Goal: Task Accomplishment & Management: Use online tool/utility

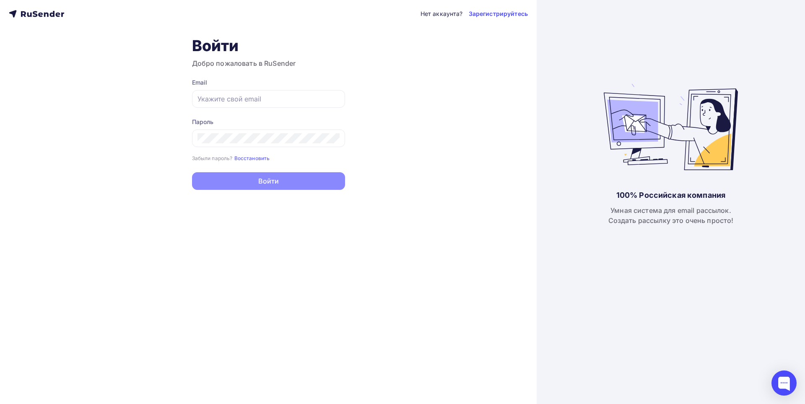
type input "[EMAIL_ADDRESS][DOMAIN_NAME]"
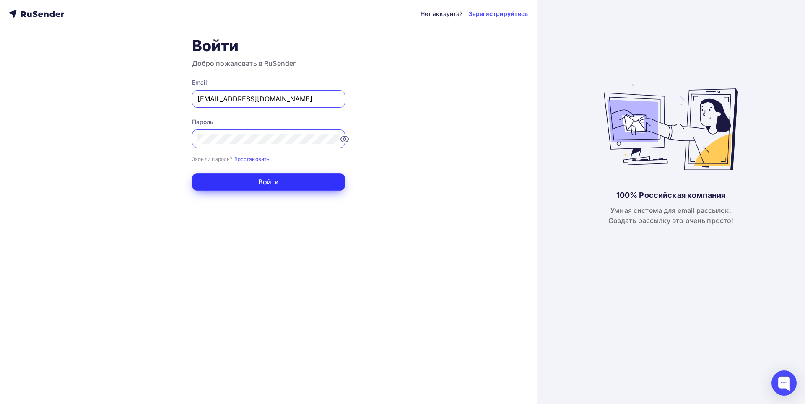
click at [247, 181] on button "Войти" at bounding box center [268, 182] width 153 height 18
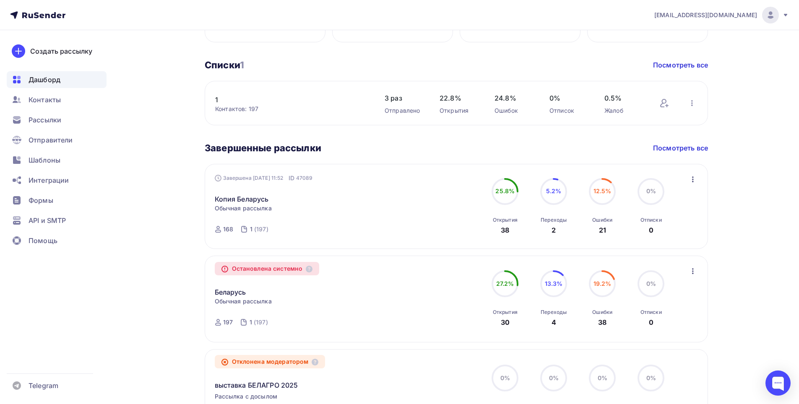
scroll to position [293, 0]
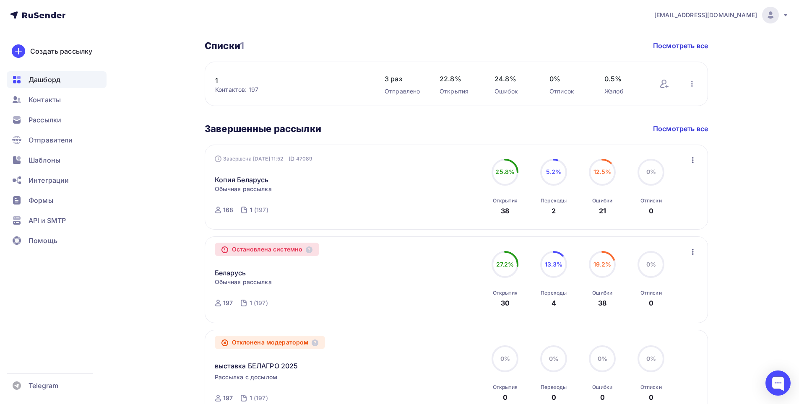
click at [695, 163] on icon "button" at bounding box center [692, 160] width 10 height 10
click at [686, 222] on link "Копировать в новую" at bounding box center [654, 215] width 96 height 17
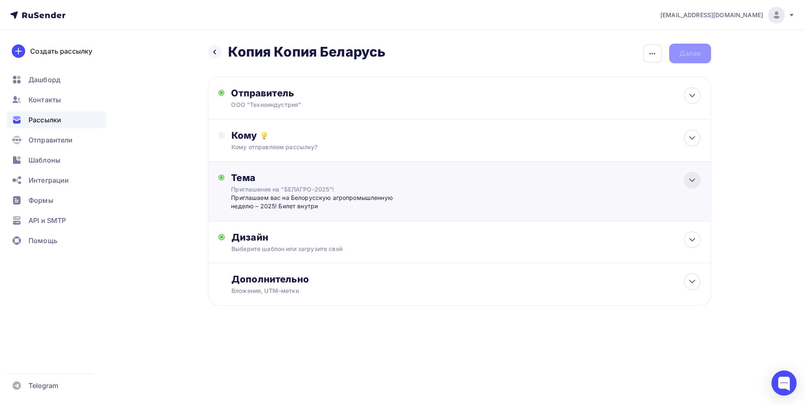
click at [695, 182] on icon at bounding box center [692, 180] width 10 height 10
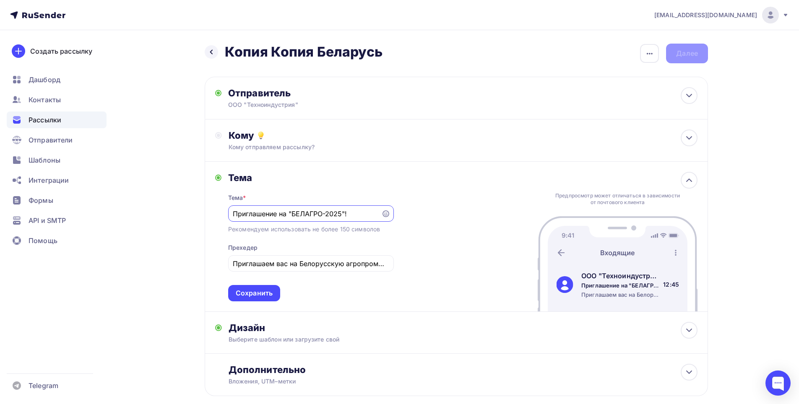
drag, startPoint x: 290, startPoint y: 212, endPoint x: 350, endPoint y: 211, distance: 59.5
click at [350, 211] on input "Приглашение на "БЕЛАГРО-2025"!" at bounding box center [304, 214] width 143 height 10
click at [350, 212] on input "Приглашение на Агропродмаш 2025 Москва" at bounding box center [304, 214] width 143 height 10
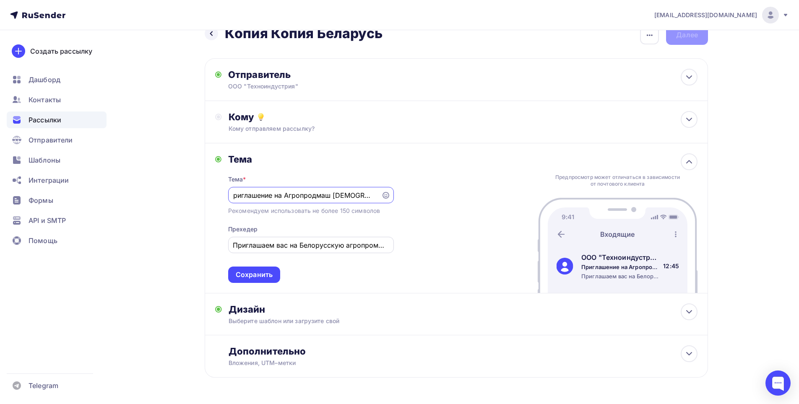
scroll to position [46, 0]
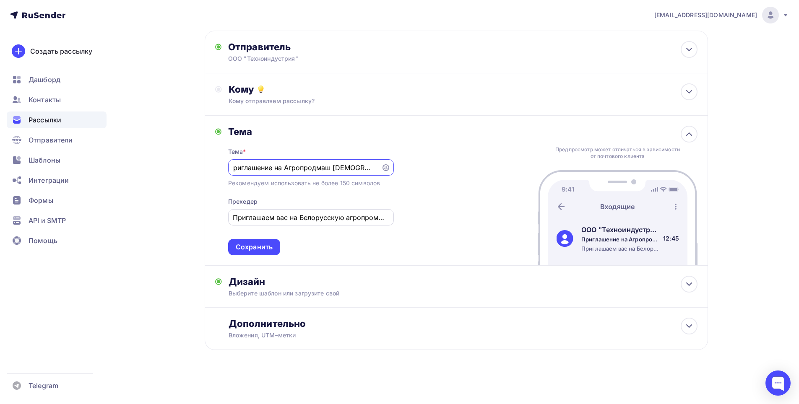
type input "Приглашение на Агропродмаш 2025 г.Москва"
click at [327, 214] on input "Приглашаем вас на Белорусскую агропромышленную неделю – 2025! Билет внутри" at bounding box center [311, 218] width 156 height 10
drag, startPoint x: 233, startPoint y: 218, endPoint x: 441, endPoint y: 222, distance: 208.8
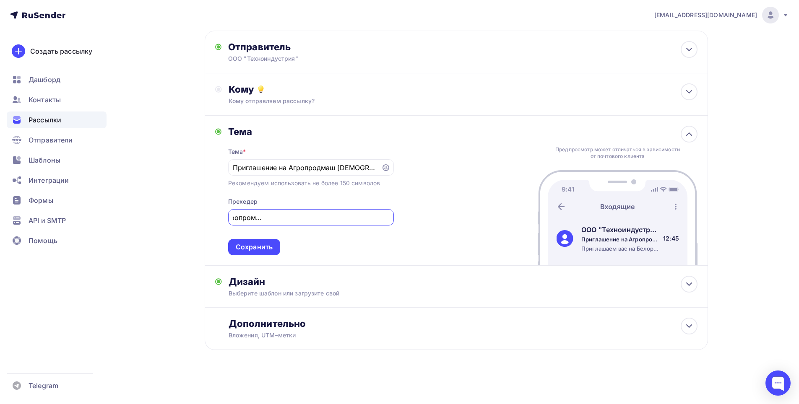
click at [441, 222] on div "Тема Тема * Приглашение на Агропродмаш 2025 г.Москва Рекомендуем использовать н…" at bounding box center [456, 191] width 503 height 150
paste input "ние на выставку "Агропродмаш 2025"."
drag, startPoint x: 341, startPoint y: 215, endPoint x: 176, endPoint y: 218, distance: 165.2
click at [176, 218] on div "Назад Копия Копия Беларусь Копия Копия Беларусь Закончить позже Переименовать р…" at bounding box center [399, 194] width 687 height 420
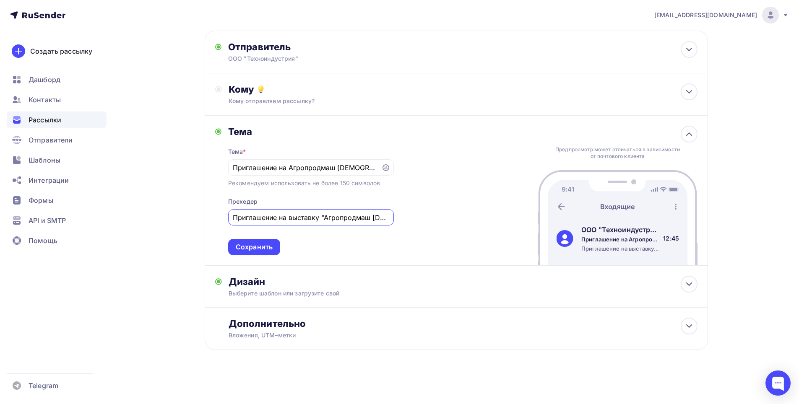
paste input "29 сентября по 2 октября 2025 года"
type input "С 29 сентября по 2 октября 2025 года. Билет внутри"
click at [264, 285] on div "Дизайн" at bounding box center [462, 282] width 469 height 12
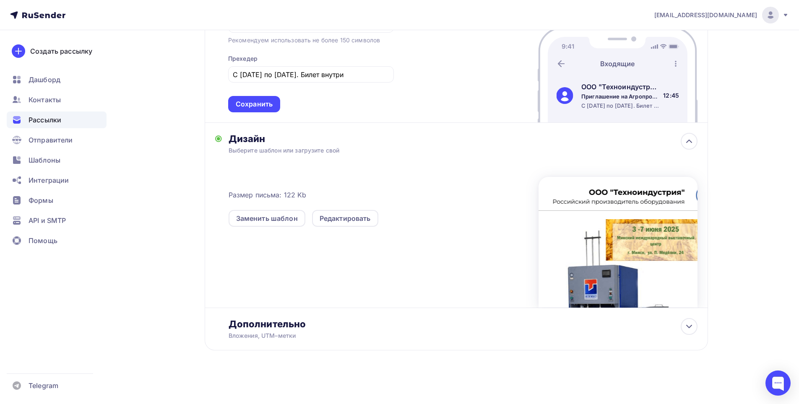
scroll to position [189, 0]
click at [352, 222] on div "Редактировать" at bounding box center [344, 218] width 51 height 10
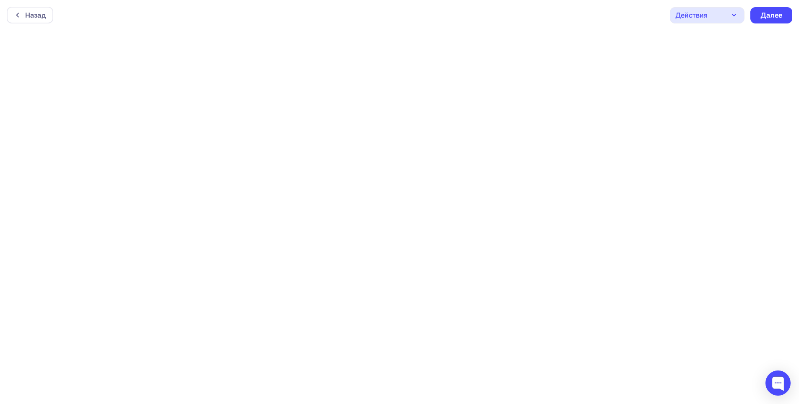
scroll to position [2, 0]
click at [763, 15] on div "Далее" at bounding box center [771, 13] width 22 height 10
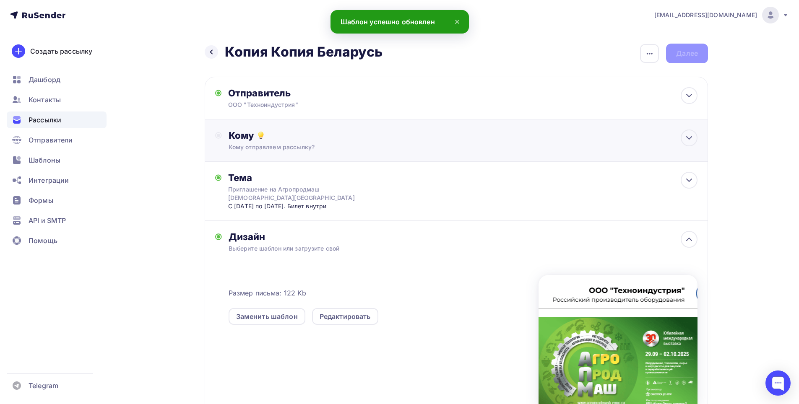
click at [353, 154] on div "Кому Кому отправляем рассылку? Списки получателей Выберите список Все списки id…" at bounding box center [456, 140] width 503 height 42
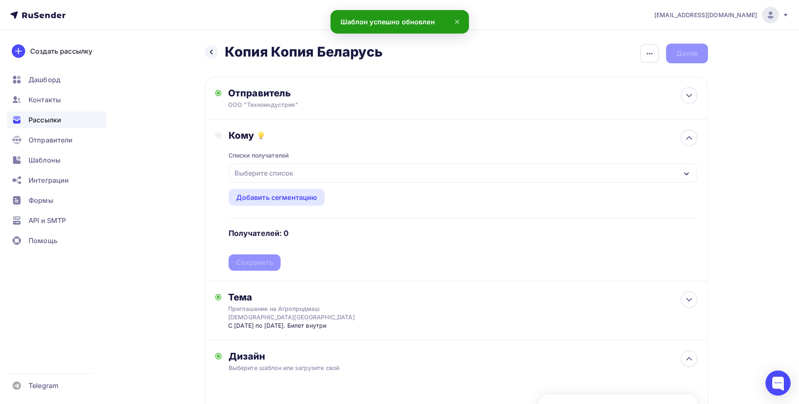
click at [277, 176] on div "Выберите список" at bounding box center [263, 173] width 65 height 15
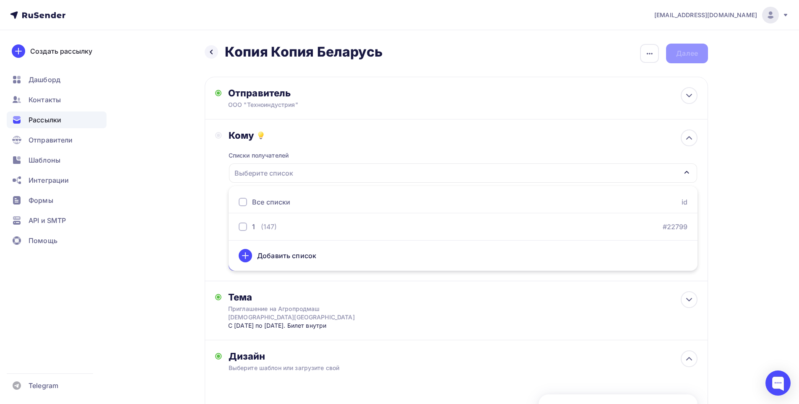
click at [272, 207] on div "Все списки" at bounding box center [271, 202] width 38 height 10
click at [385, 137] on div "Кому" at bounding box center [462, 136] width 469 height 12
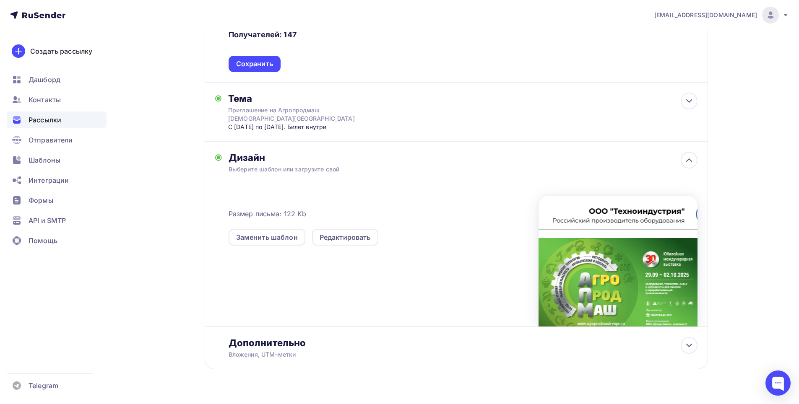
scroll to position [210, 0]
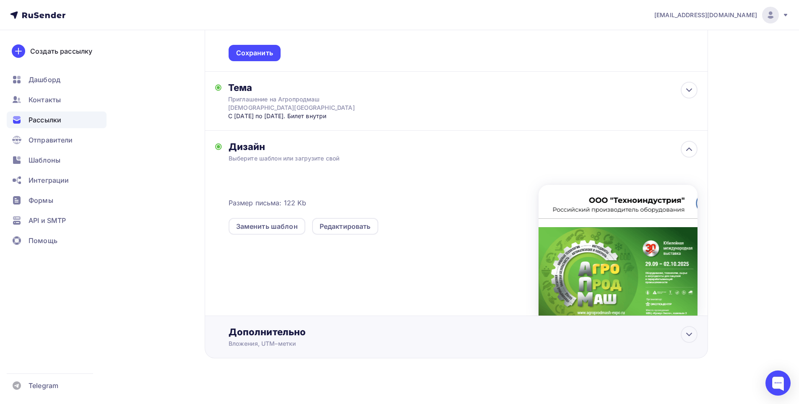
click at [625, 329] on div "Дополнительно" at bounding box center [462, 332] width 469 height 12
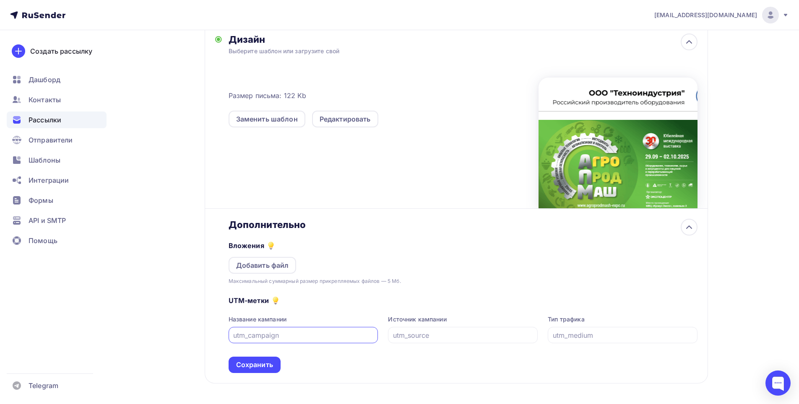
scroll to position [335, 0]
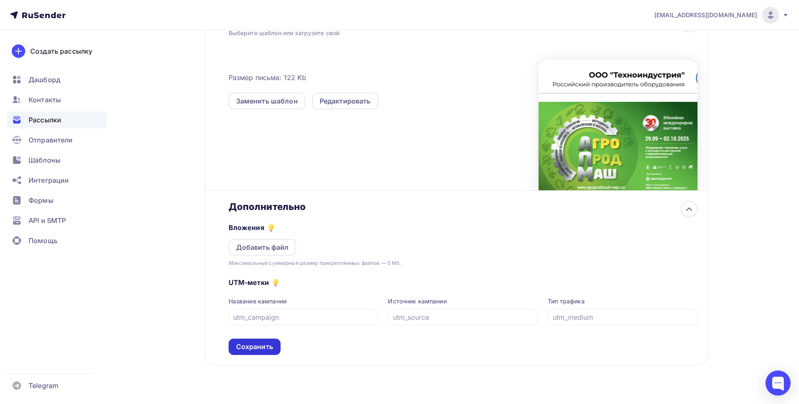
click at [262, 342] on div "Сохранить" at bounding box center [254, 347] width 37 height 10
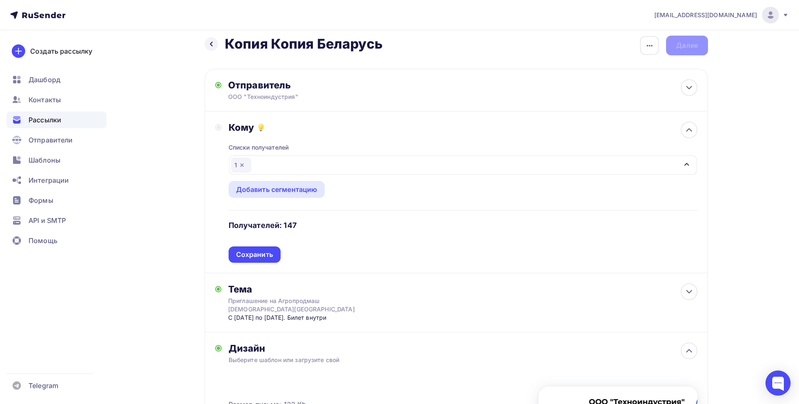
scroll to position [0, 0]
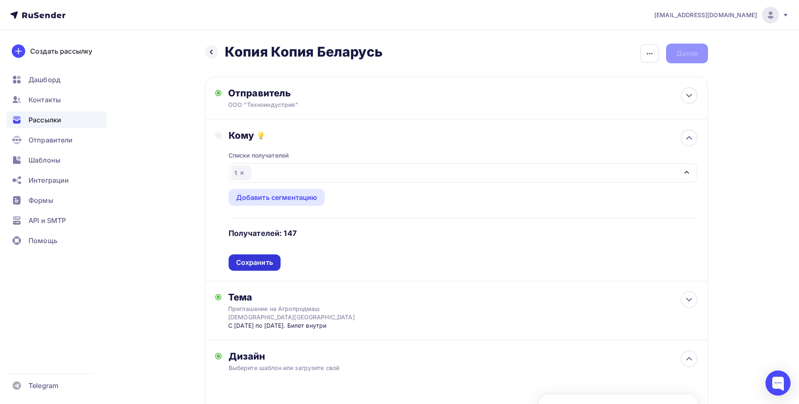
click at [271, 266] on div "Сохранить" at bounding box center [254, 263] width 37 height 10
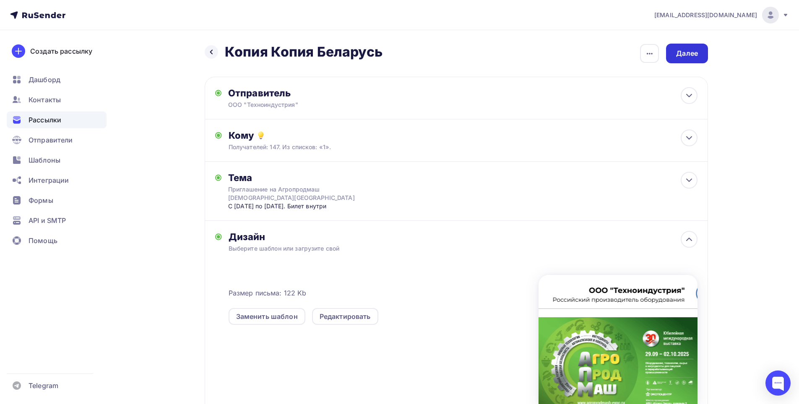
click at [676, 56] on div "Далее" at bounding box center [687, 54] width 22 height 10
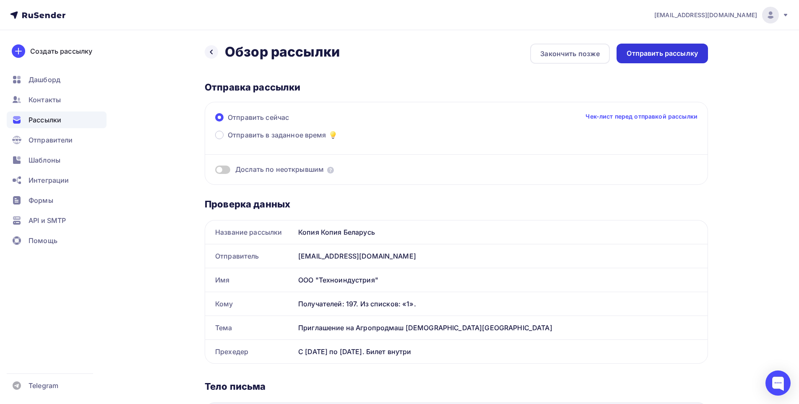
click at [661, 45] on div "Отправить рассылку" at bounding box center [661, 54] width 91 height 20
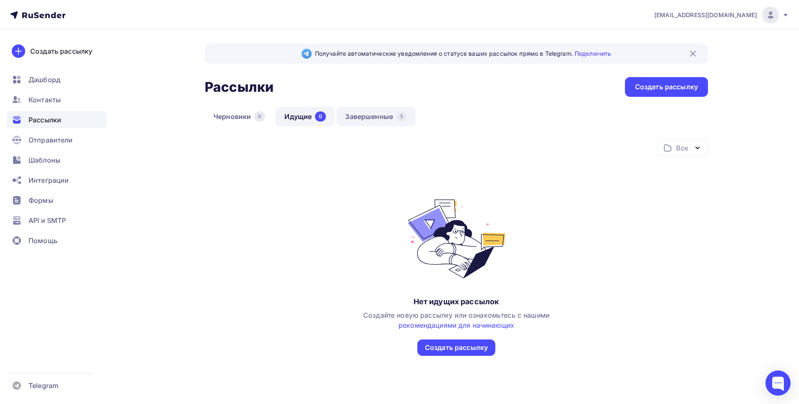
click at [366, 107] on link "Завершенные 5" at bounding box center [375, 116] width 79 height 19
